Goal: Transaction & Acquisition: Download file/media

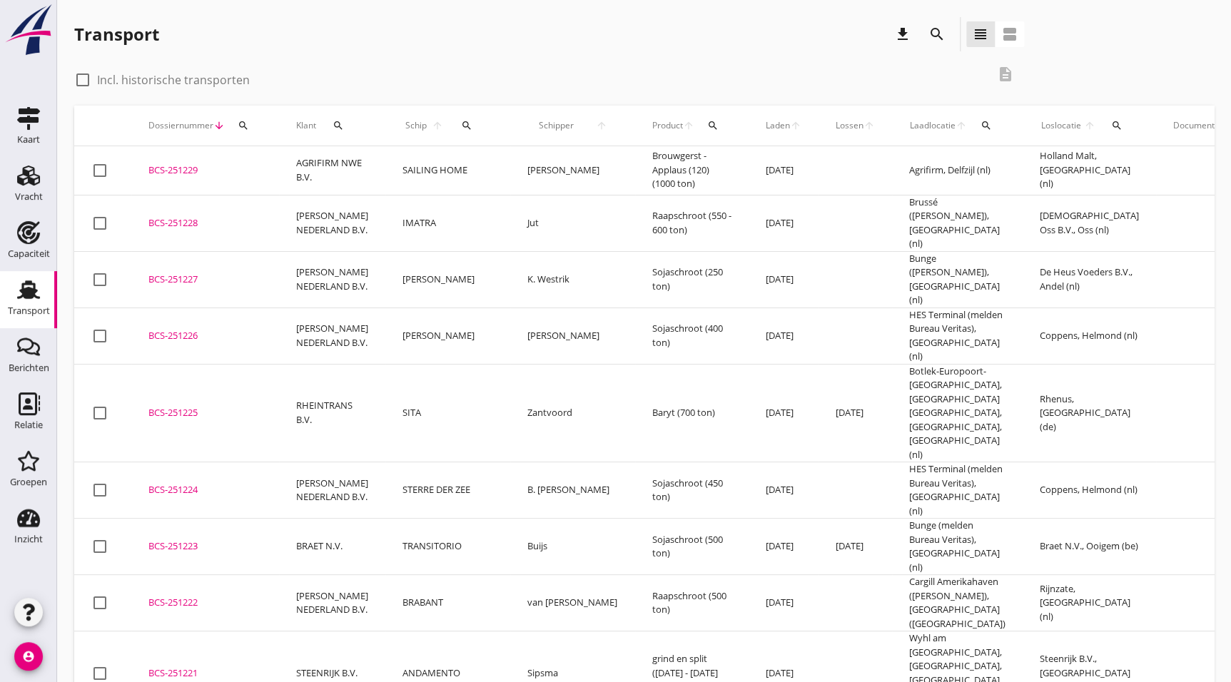
click at [222, 532] on td "BCS-251223 upload_file Drop hier uw bestand om het aan het dossier toe te voegen" at bounding box center [205, 547] width 148 height 56
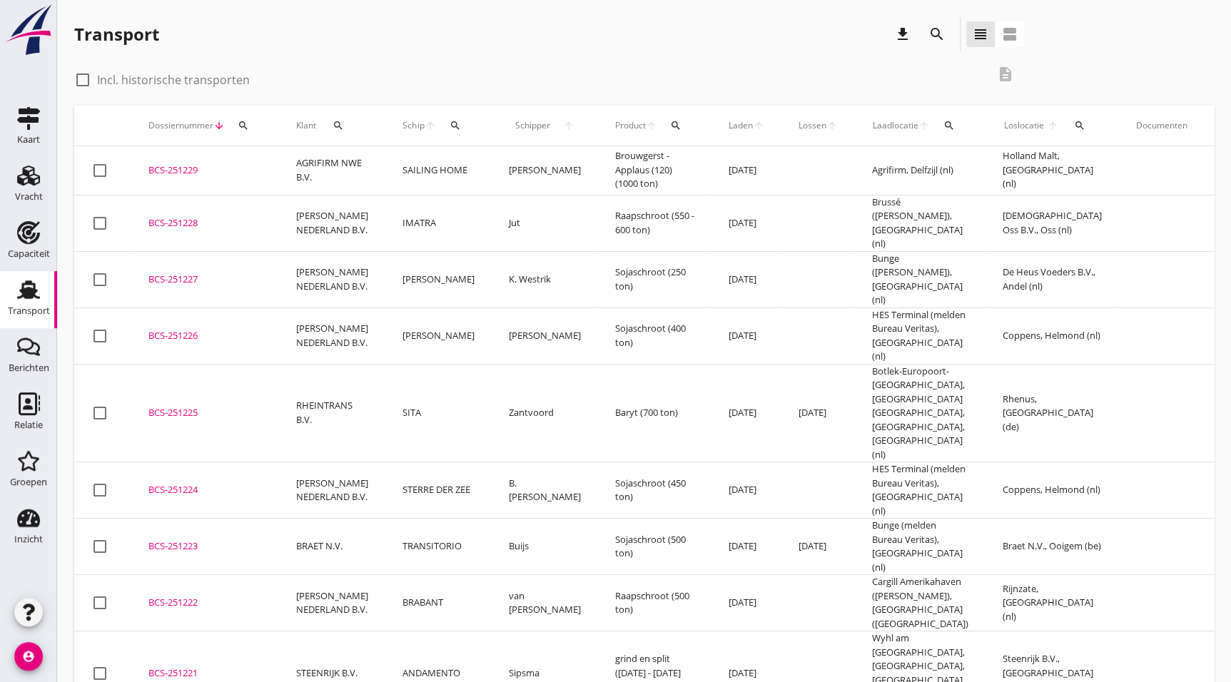
click at [191, 576] on td "BCS-251222 upload_file Drop hier uw bestand om het aan het dossier toe te voegen" at bounding box center [205, 603] width 148 height 56
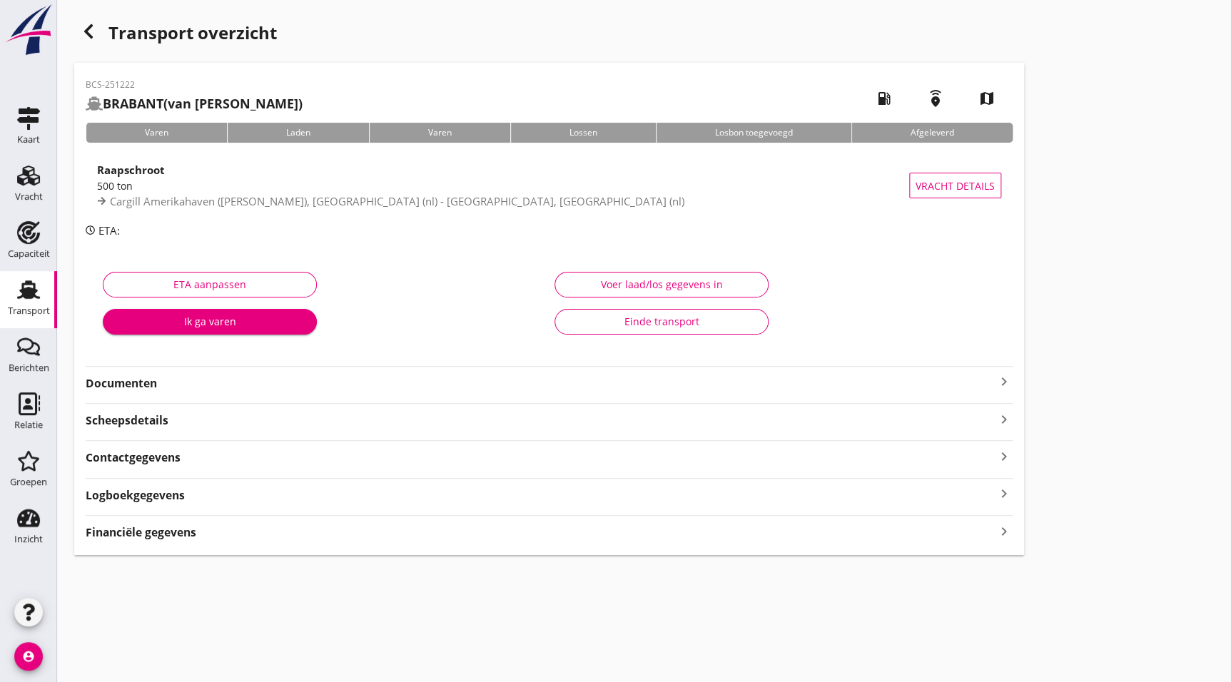
click at [210, 378] on strong "Documenten" at bounding box center [541, 383] width 910 height 16
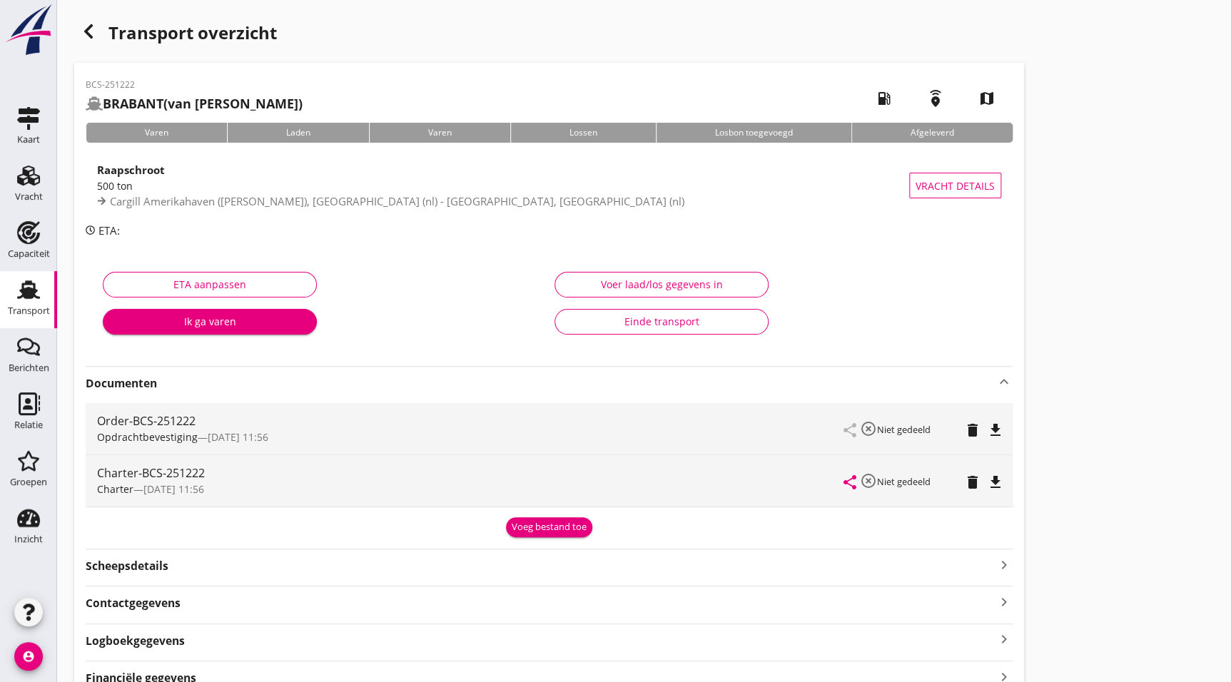
click at [997, 474] on icon "file_download" at bounding box center [995, 482] width 17 height 17
click at [94, 37] on icon "button" at bounding box center [88, 31] width 17 height 17
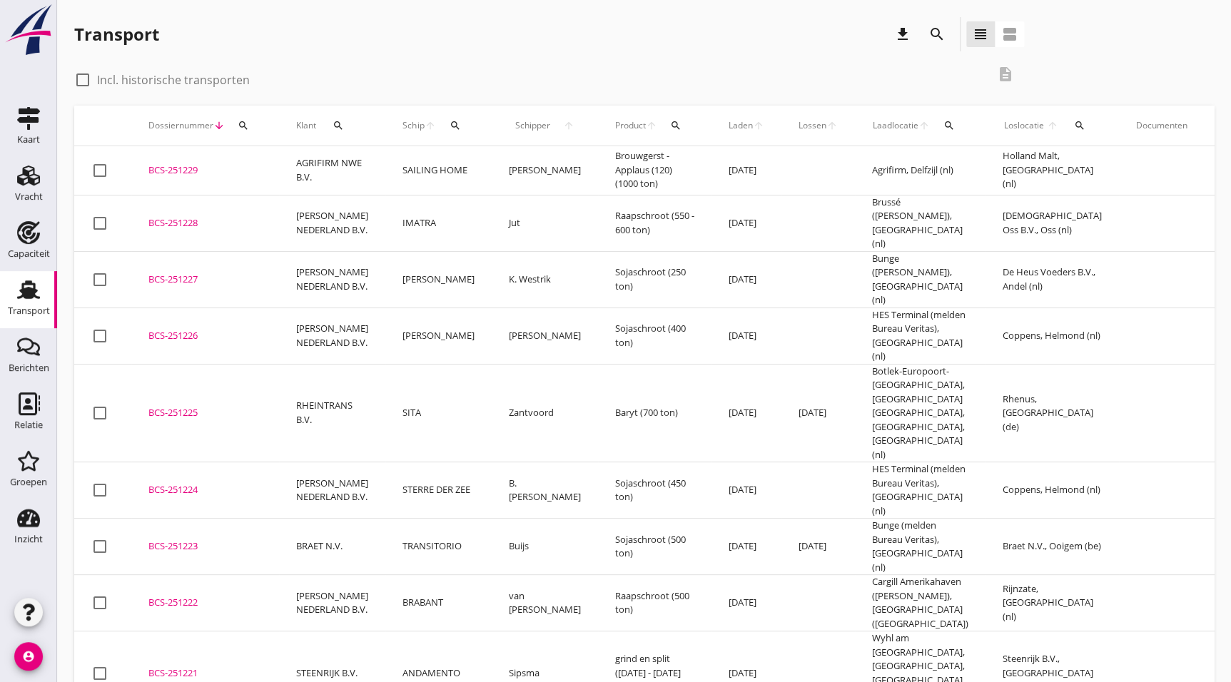
click at [206, 540] on div "BCS-251223" at bounding box center [204, 547] width 113 height 14
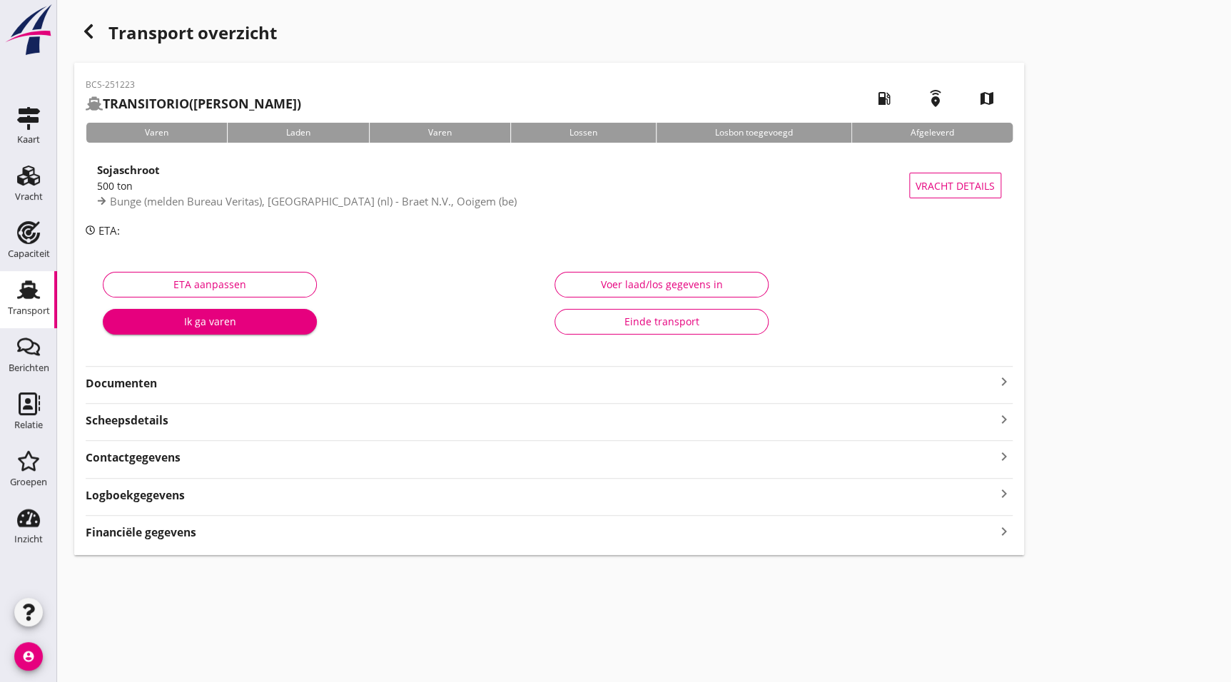
drag, startPoint x: 183, startPoint y: 378, endPoint x: 233, endPoint y: 368, distance: 51.1
click at [189, 375] on strong "Documenten" at bounding box center [541, 383] width 910 height 16
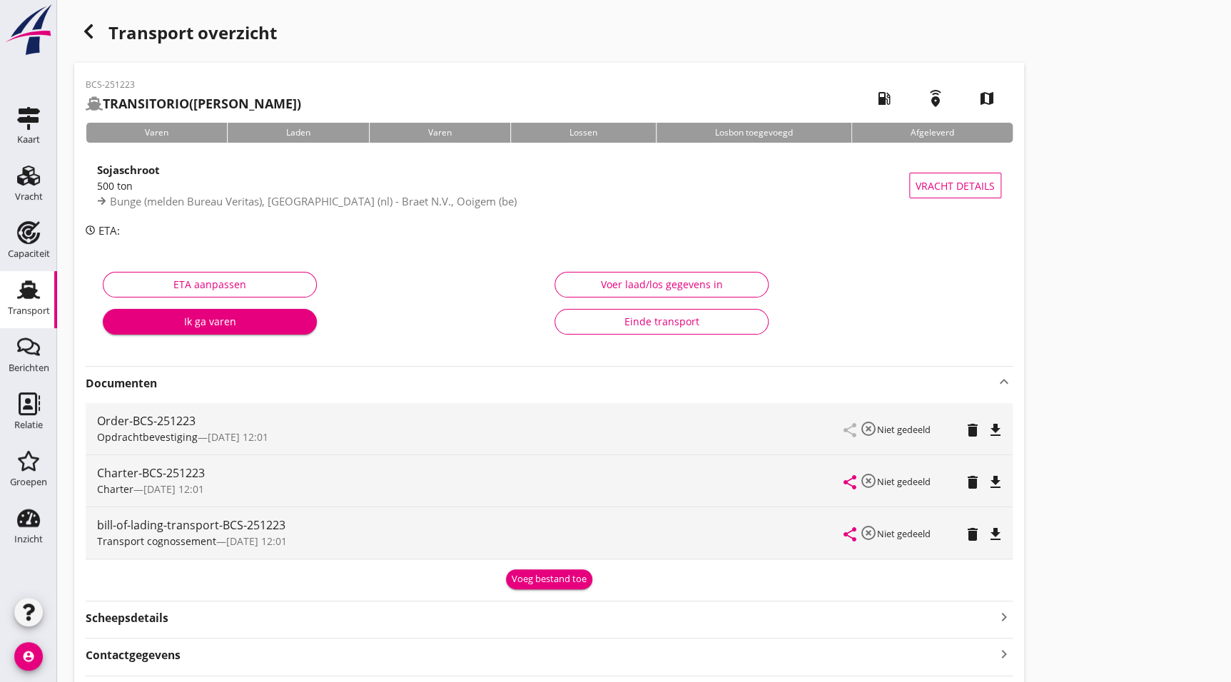
click at [997, 485] on icon "file_download" at bounding box center [995, 482] width 17 height 17
click at [90, 46] on h1 "Transport overzicht" at bounding box center [549, 40] width 950 height 46
click at [88, 41] on div "button" at bounding box center [88, 31] width 29 height 29
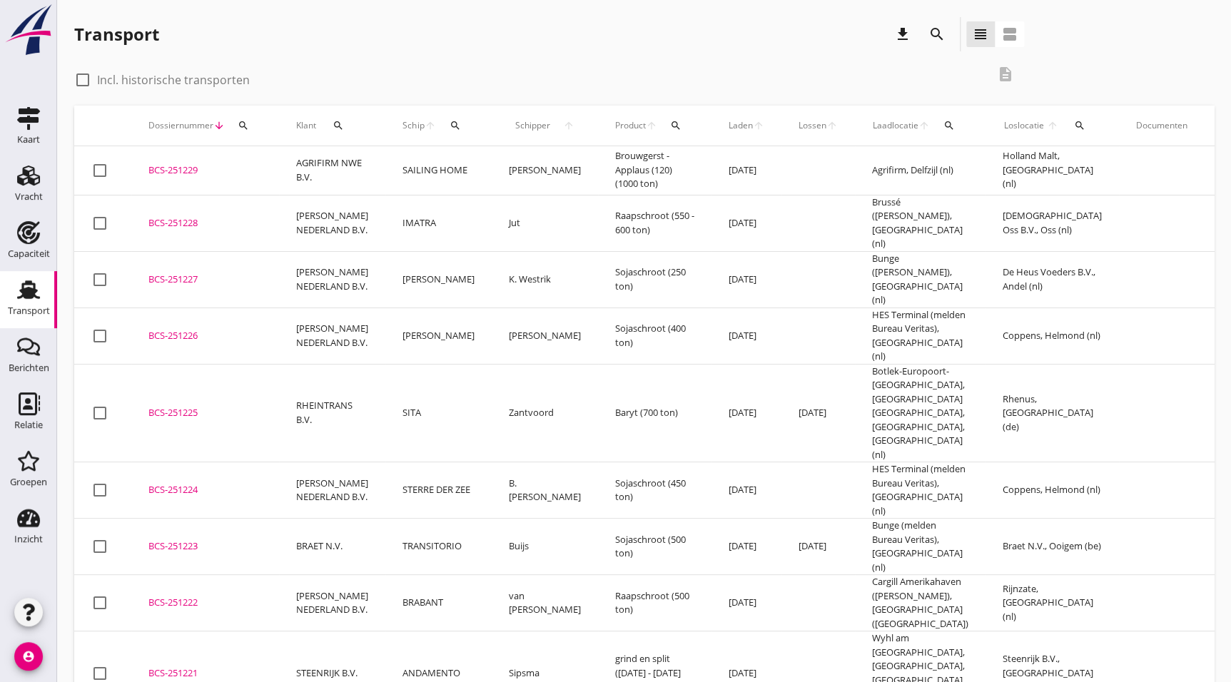
click at [198, 478] on td "BCS-251224 upload_file Drop hier uw bestand om het aan het dossier toe te voegen" at bounding box center [205, 490] width 148 height 56
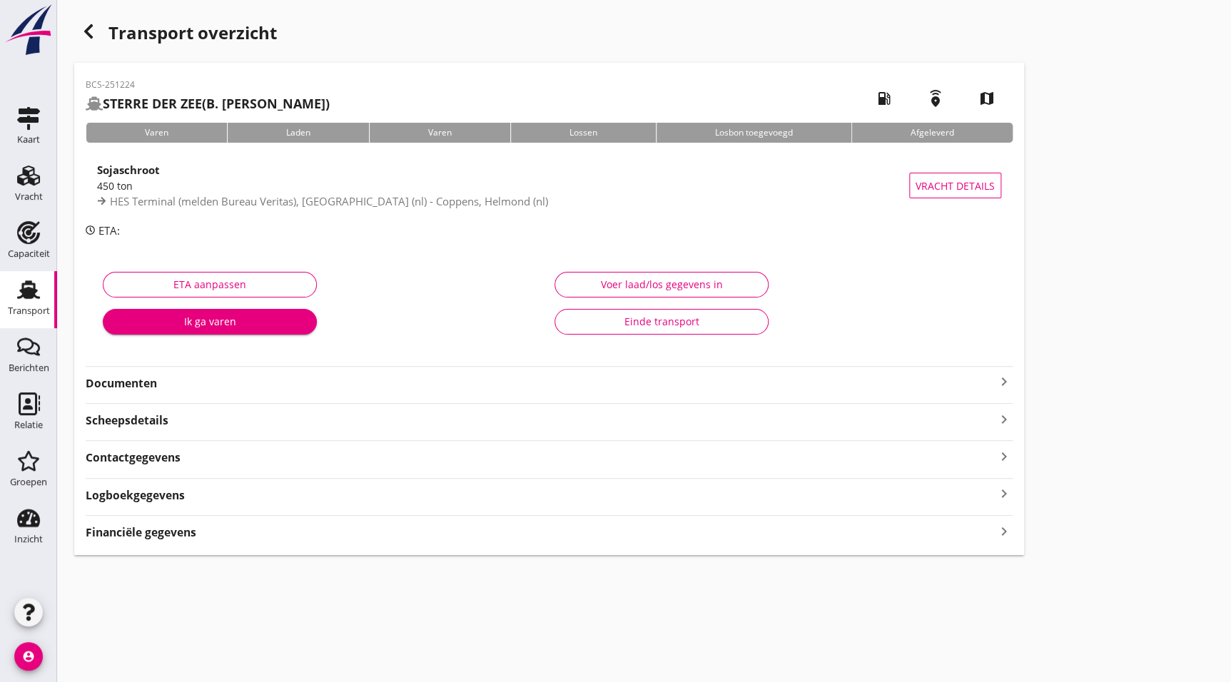
click at [158, 371] on div "Documenten keyboard_arrow_right" at bounding box center [549, 379] width 927 height 26
click at [160, 378] on strong "Documenten" at bounding box center [541, 383] width 910 height 16
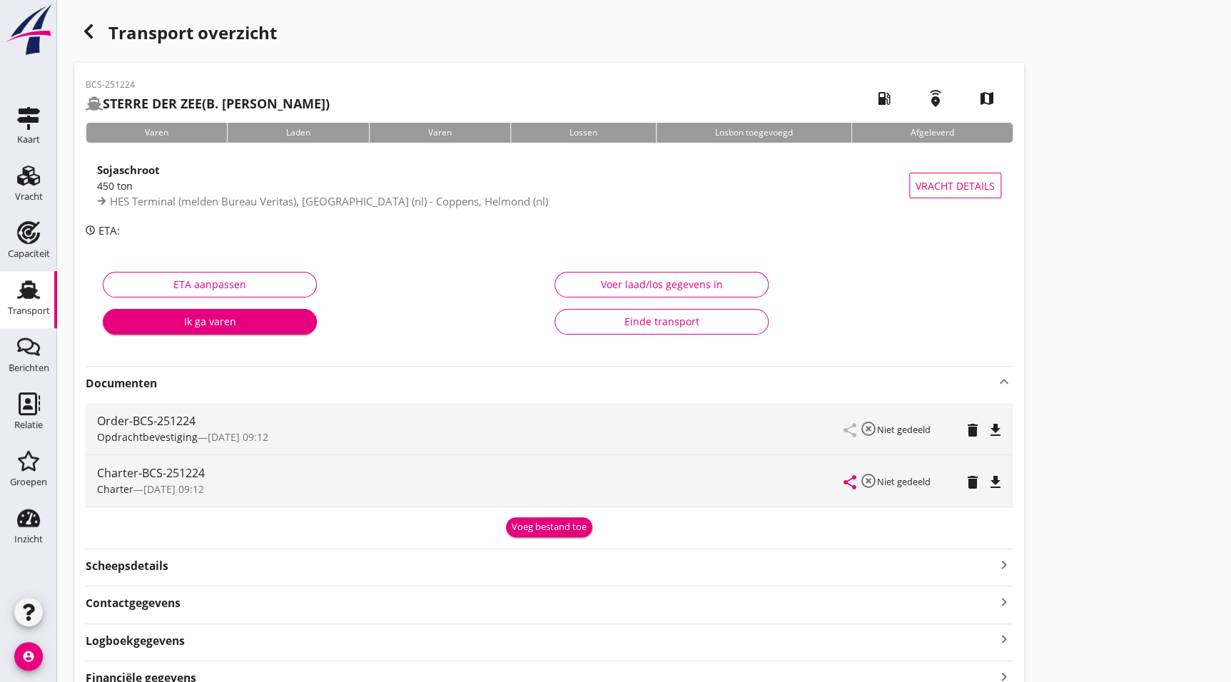
click at [991, 472] on button "file_download" at bounding box center [996, 482] width 20 height 20
click at [89, 28] on use "button" at bounding box center [88, 31] width 9 height 14
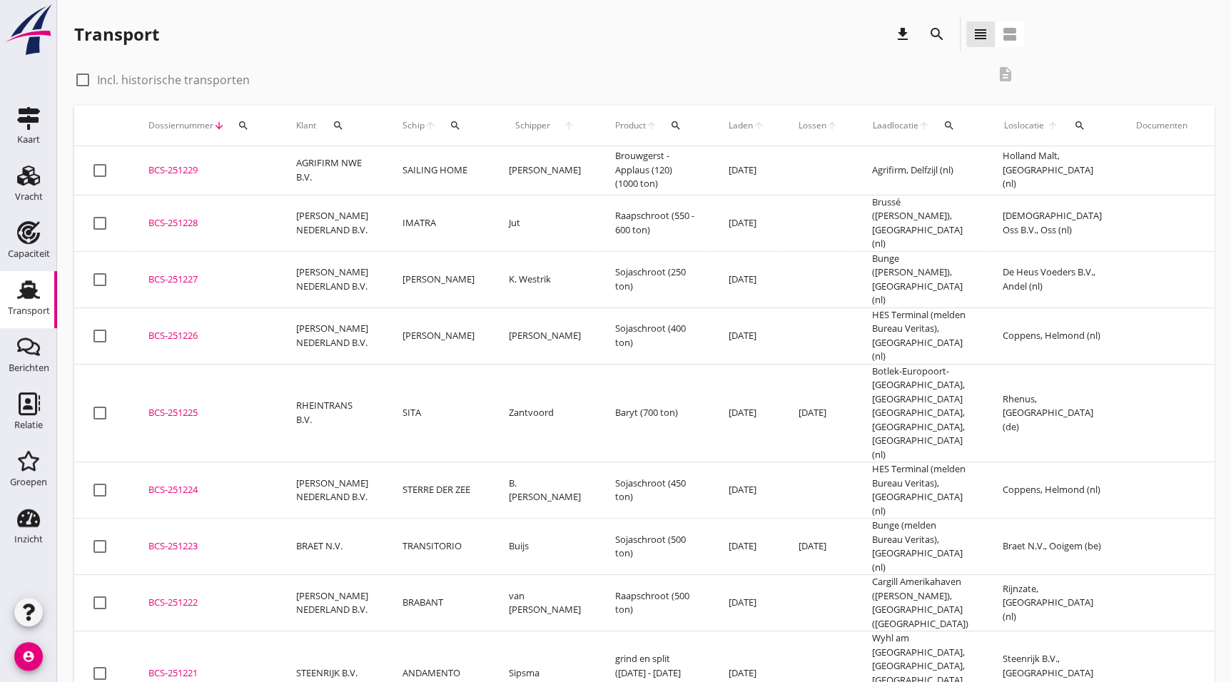
click at [211, 406] on div "BCS-251225" at bounding box center [204, 413] width 113 height 14
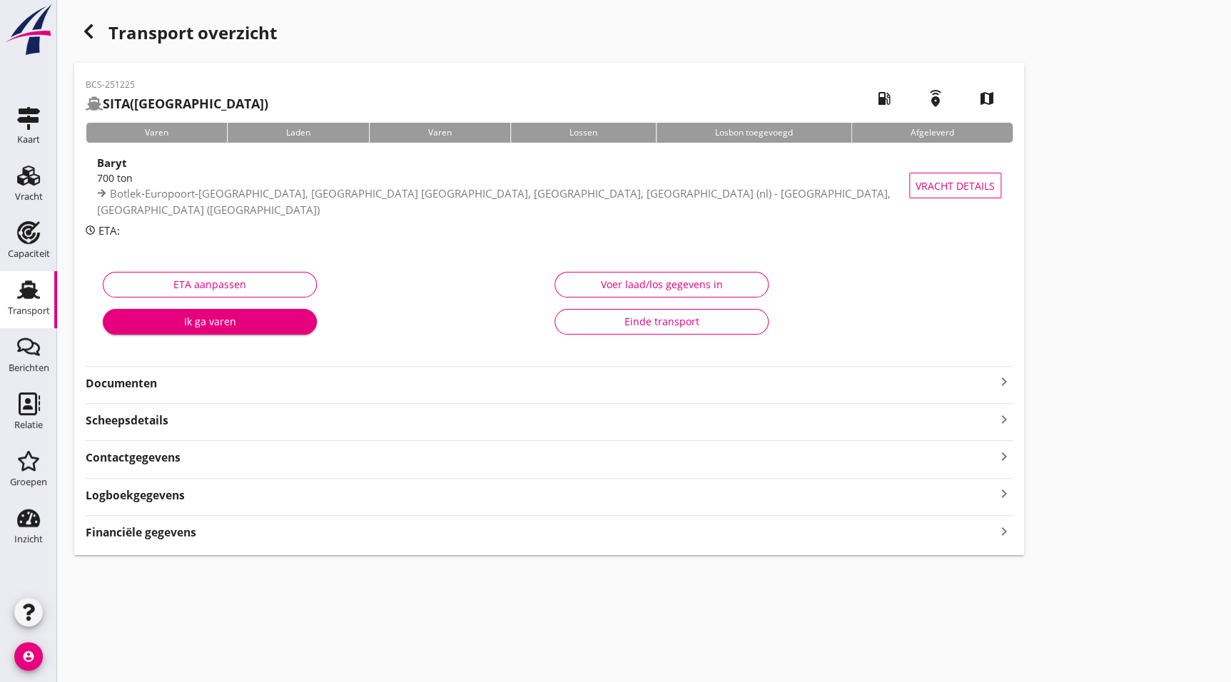
click at [114, 393] on div "BCS-251225 SITA (Zantvoord) local_gas_station emergency_share map Varen Laden V…" at bounding box center [549, 309] width 950 height 492
click at [116, 387] on strong "Documenten" at bounding box center [541, 383] width 910 height 16
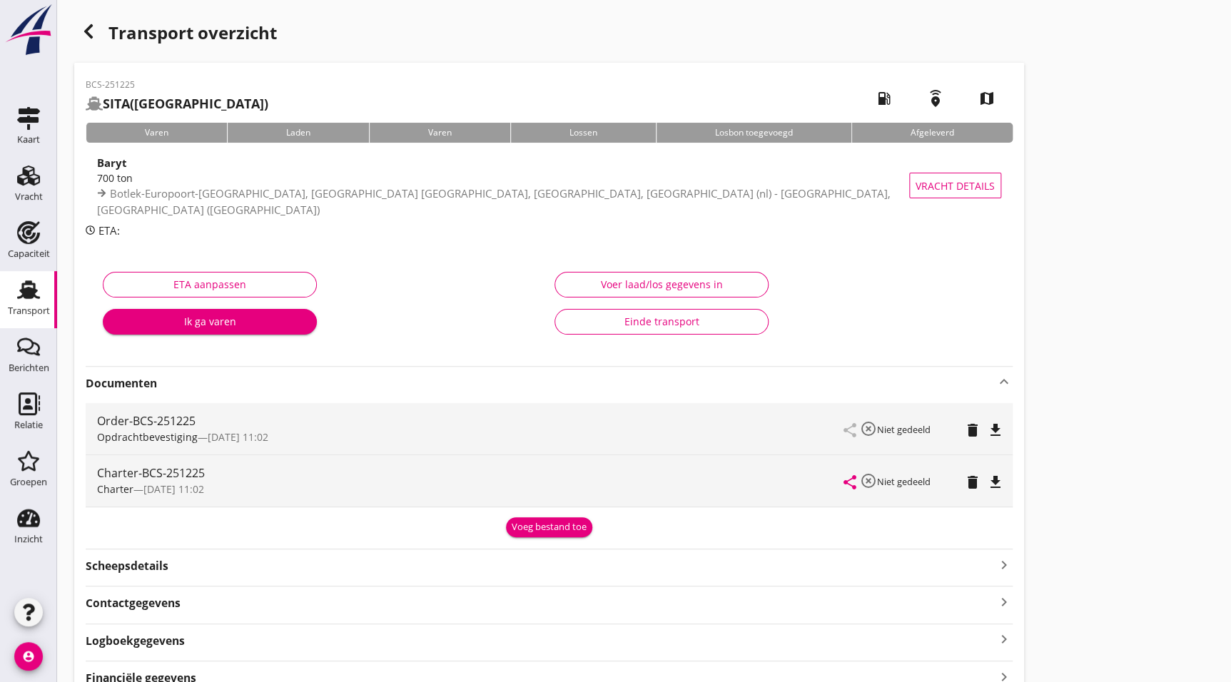
click at [988, 481] on icon "file_download" at bounding box center [995, 482] width 17 height 17
drag, startPoint x: 91, startPoint y: 39, endPoint x: 0, endPoint y: 182, distance: 170.1
click at [91, 39] on icon "button" at bounding box center [88, 31] width 17 height 17
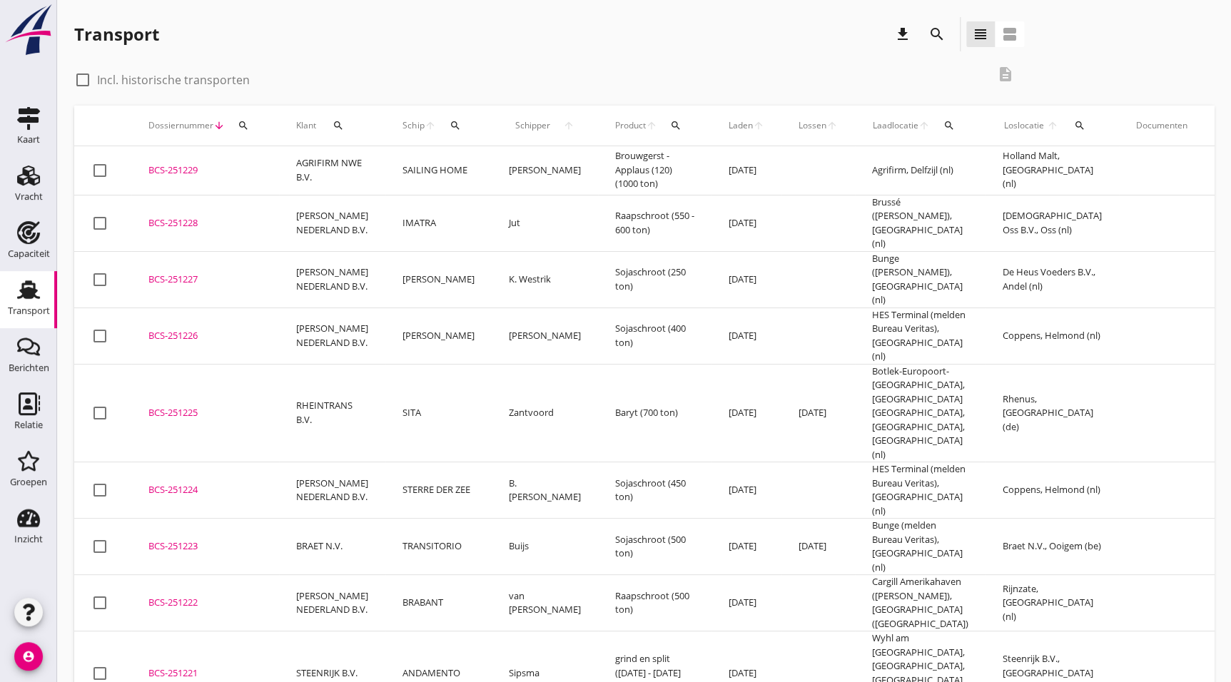
click at [193, 329] on div "BCS-251226" at bounding box center [204, 336] width 113 height 14
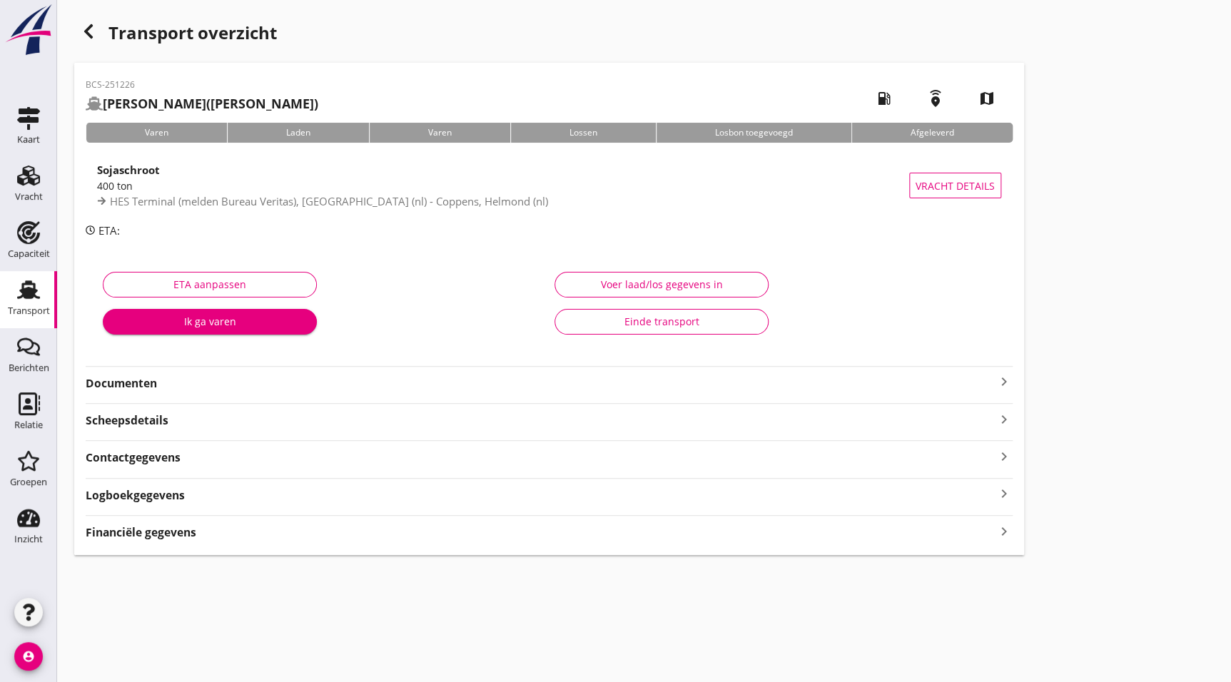
click at [138, 378] on strong "Documenten" at bounding box center [541, 383] width 910 height 16
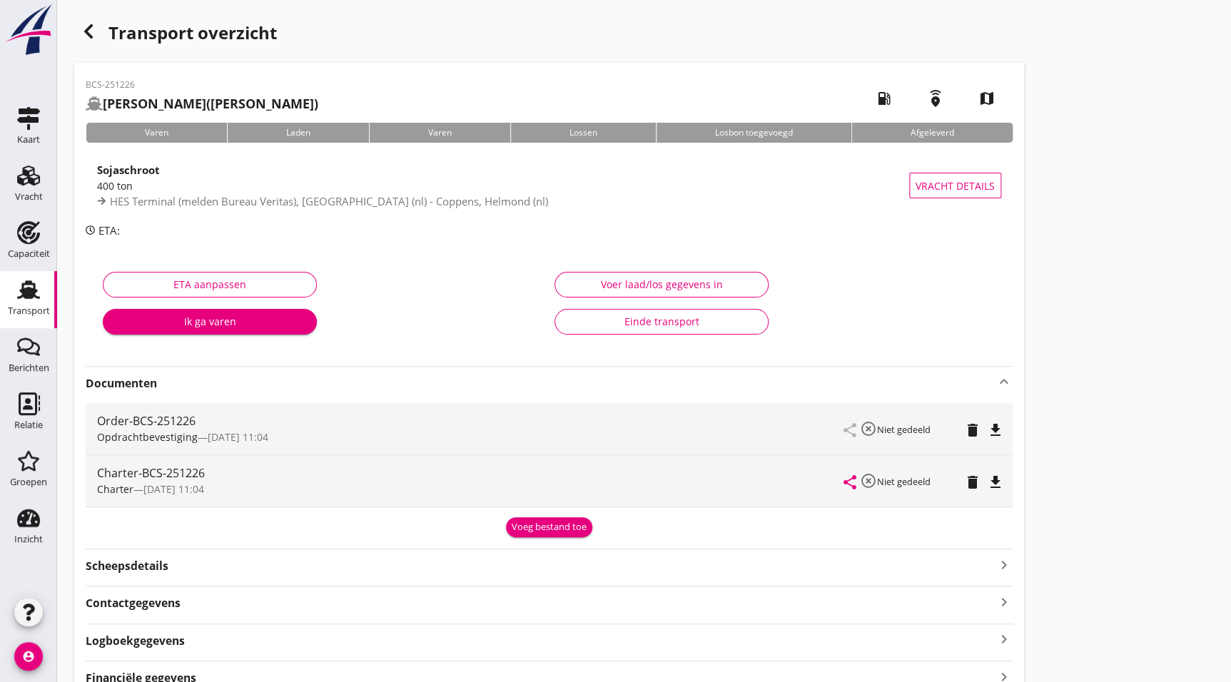
click at [993, 482] on icon "file_download" at bounding box center [995, 482] width 17 height 17
click at [80, 29] on icon "button" at bounding box center [88, 31] width 17 height 17
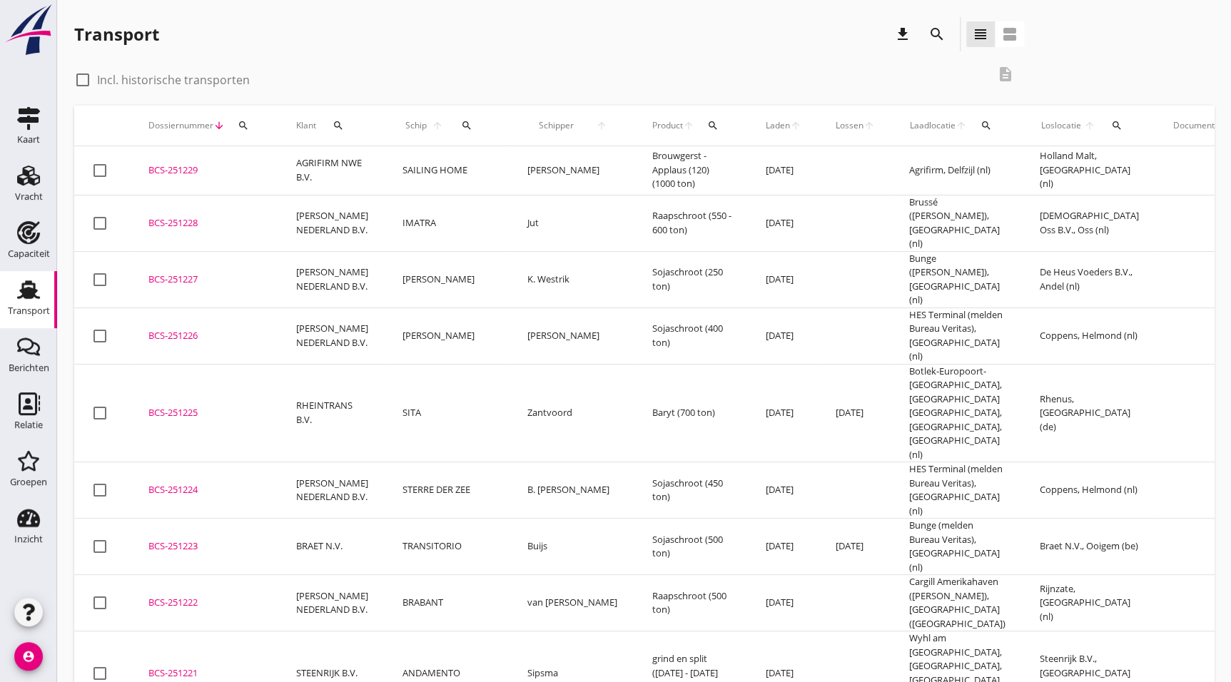
drag, startPoint x: 184, startPoint y: 255, endPoint x: 1082, endPoint y: 304, distance: 899.2
click at [184, 255] on td "BCS-251227 upload_file Drop hier uw bestand om het aan het dossier toe te voegen" at bounding box center [205, 279] width 148 height 56
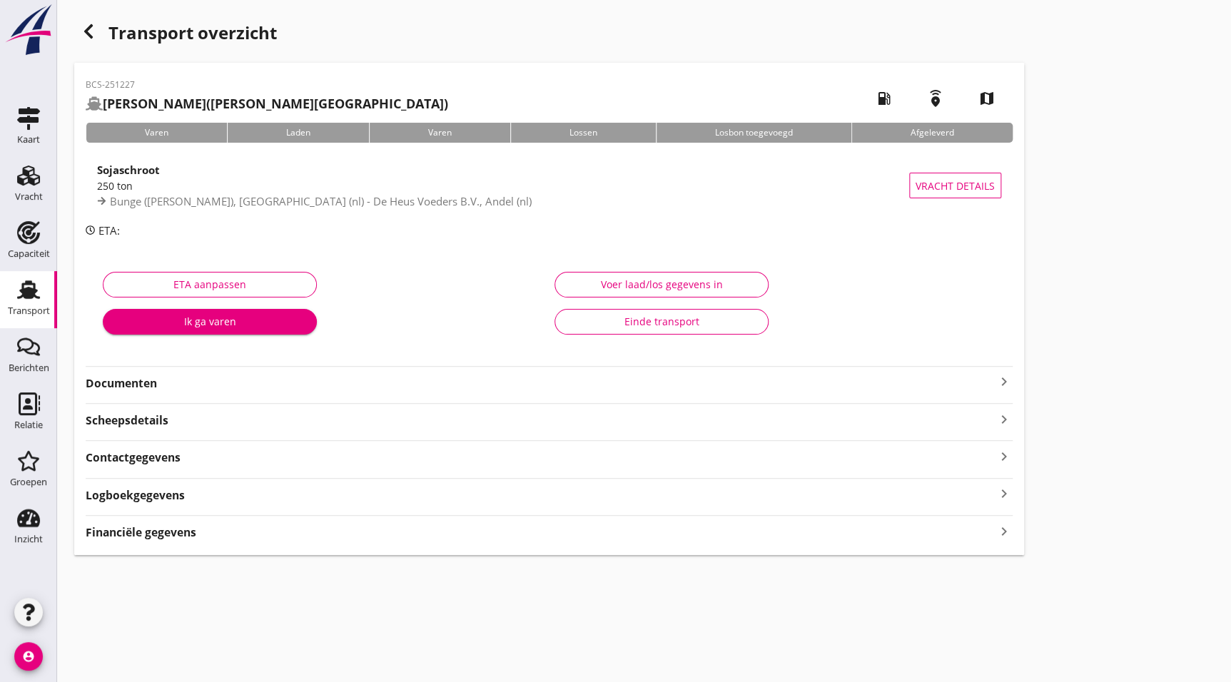
click at [117, 373] on div "Documenten keyboard_arrow_right" at bounding box center [549, 382] width 927 height 19
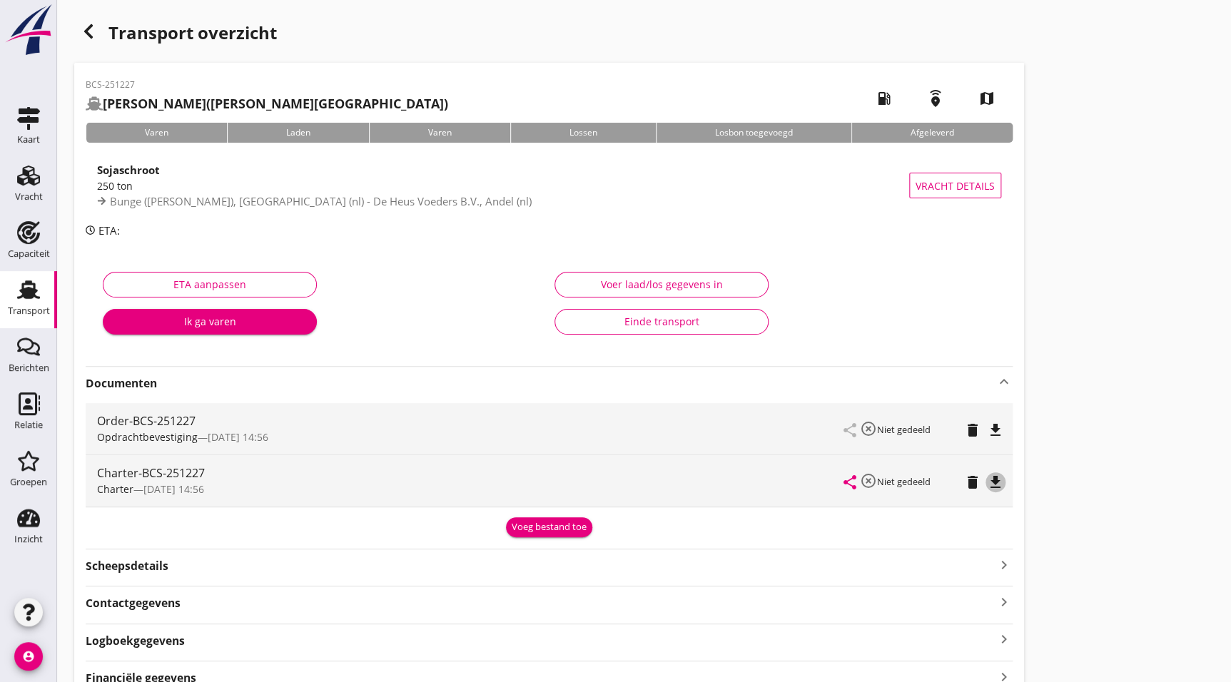
click at [999, 477] on icon "file_download" at bounding box center [995, 482] width 17 height 17
drag, startPoint x: 79, startPoint y: 35, endPoint x: 9, endPoint y: 167, distance: 149.4
click at [80, 35] on icon "button" at bounding box center [88, 31] width 17 height 17
